Goal: Navigation & Orientation: Understand site structure

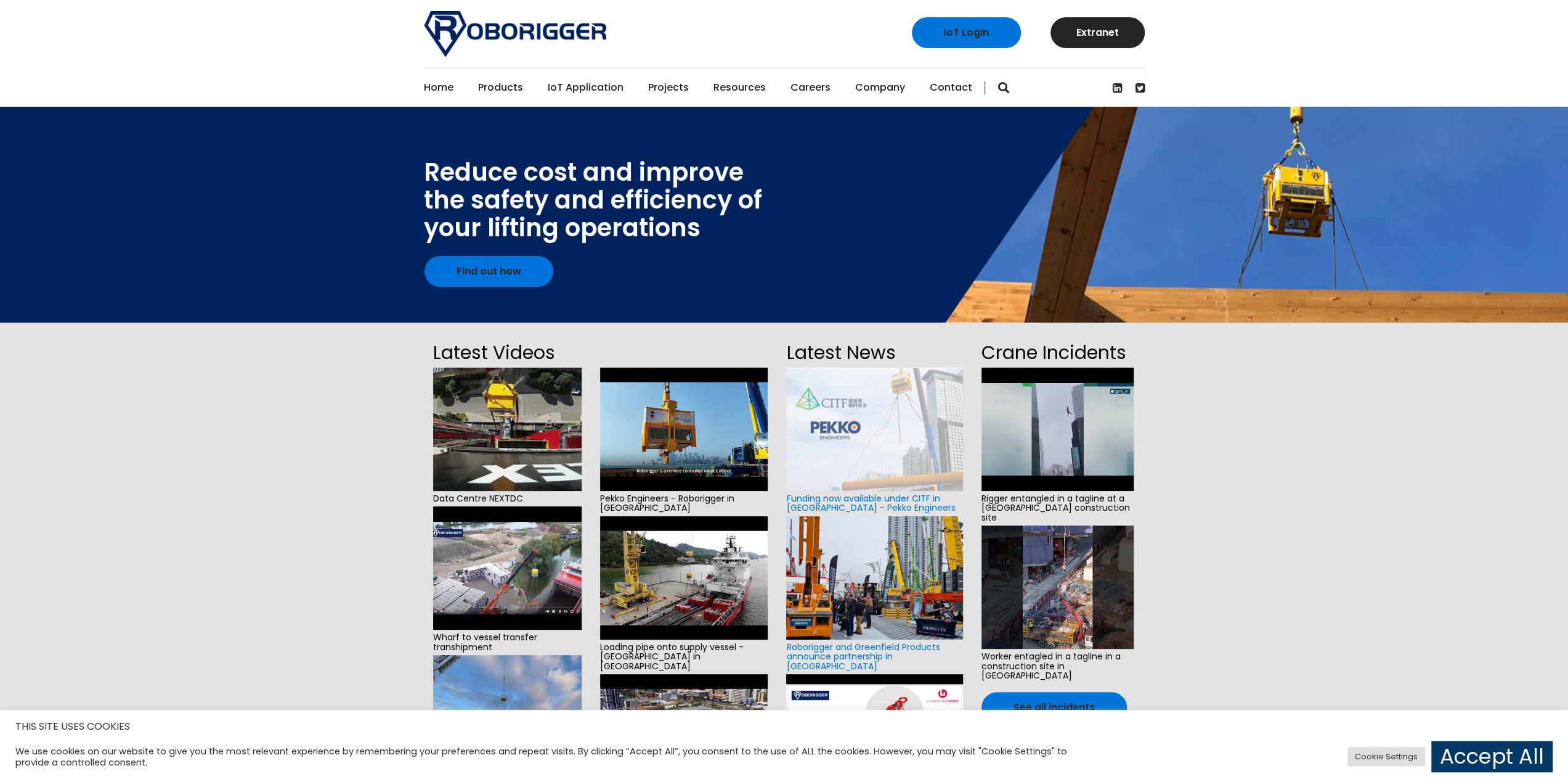
click at [791, 88] on link "Careers" at bounding box center [811, 88] width 40 height 38
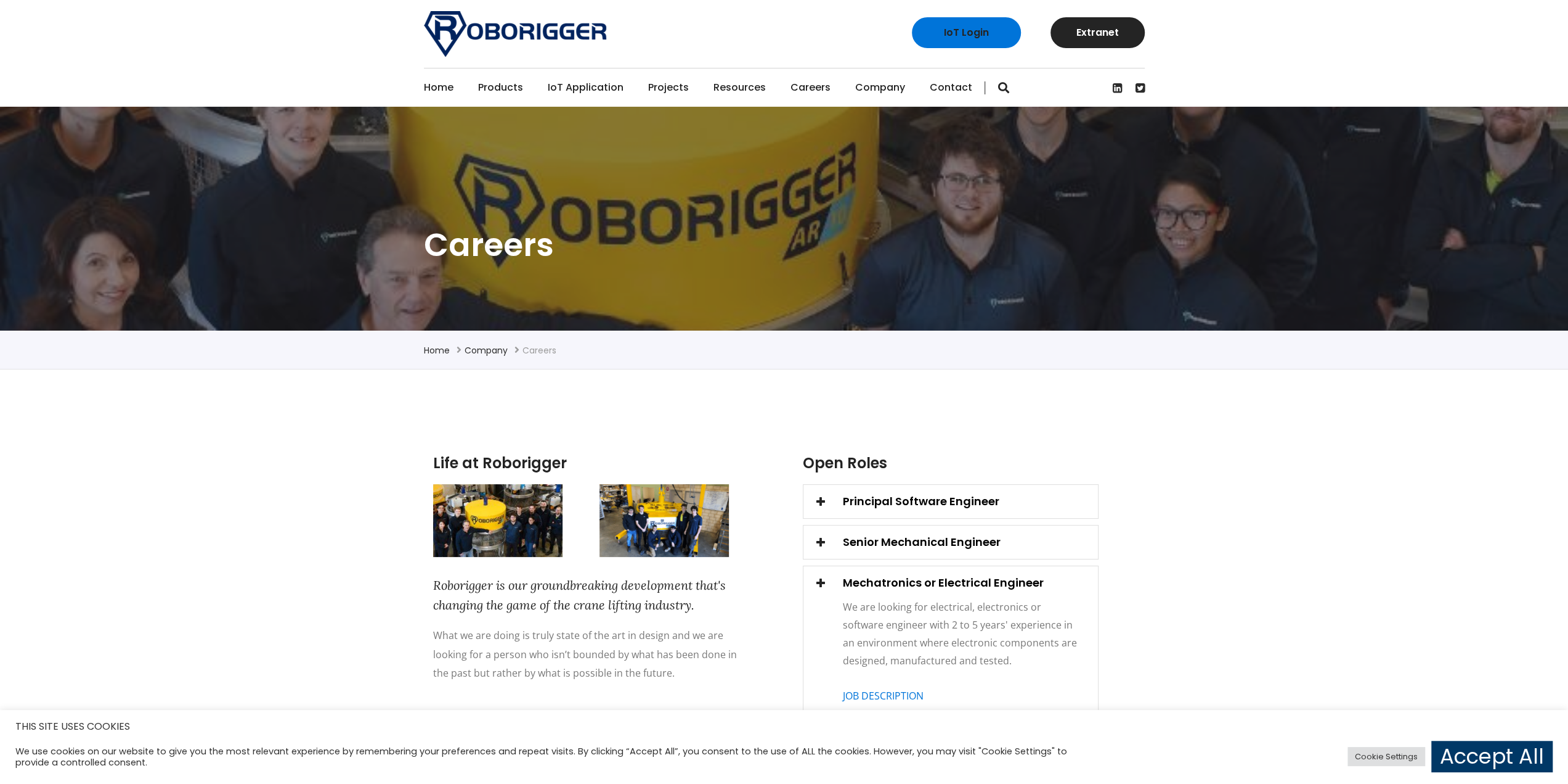
click at [665, 89] on link "Projects" at bounding box center [668, 88] width 41 height 38
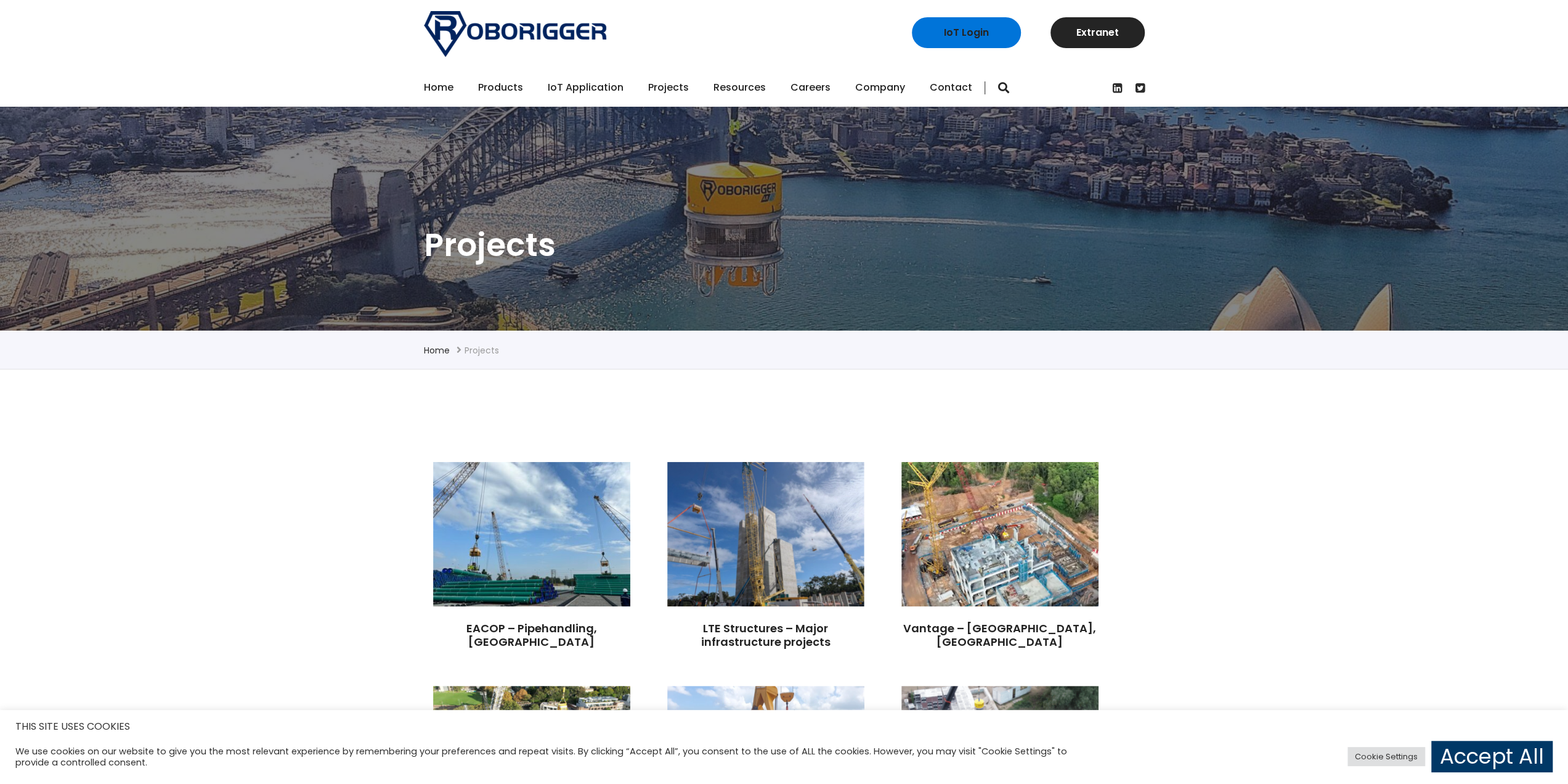
drag, startPoint x: 357, startPoint y: 480, endPoint x: 361, endPoint y: 127, distance: 353.0
click at [429, 88] on link "Home" at bounding box center [438, 88] width 30 height 38
